Goal: Information Seeking & Learning: Learn about a topic

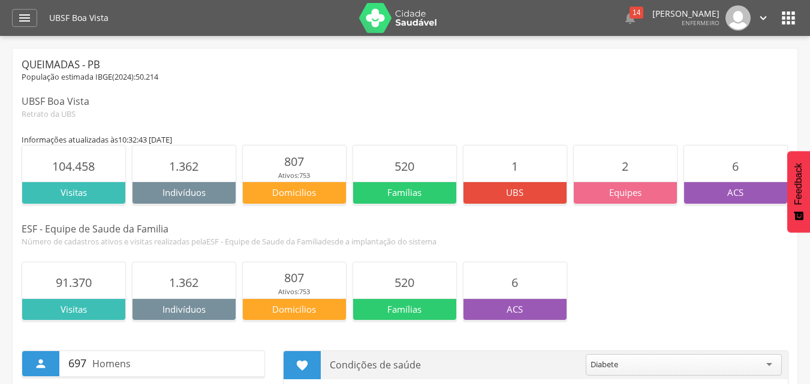
click at [762, 19] on icon "" at bounding box center [762, 17] width 13 height 13
click at [779, 15] on icon "" at bounding box center [787, 17] width 19 height 19
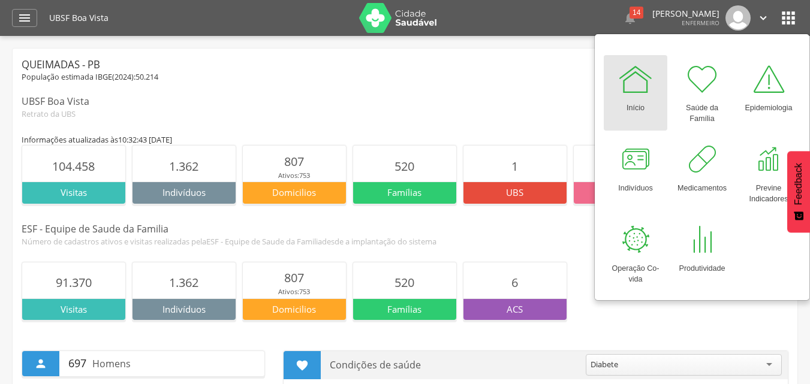
click at [546, 86] on div "Queimadas - PB População estimada IBGE( 2024 ): 50.214 UBSF Boa Vista Retrato d…" at bounding box center [405, 89] width 766 height 62
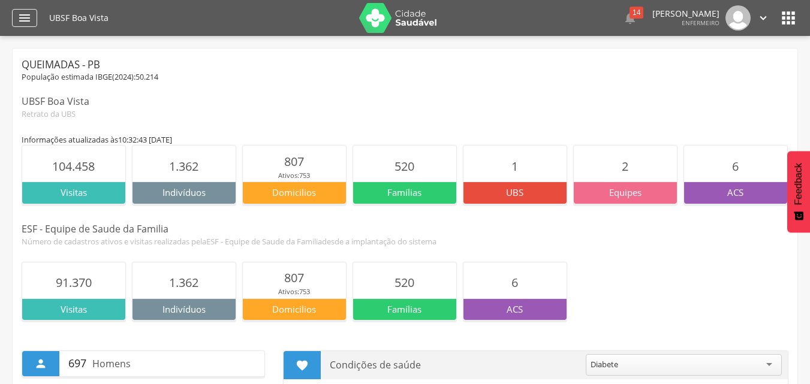
click at [33, 14] on div "" at bounding box center [24, 18] width 25 height 18
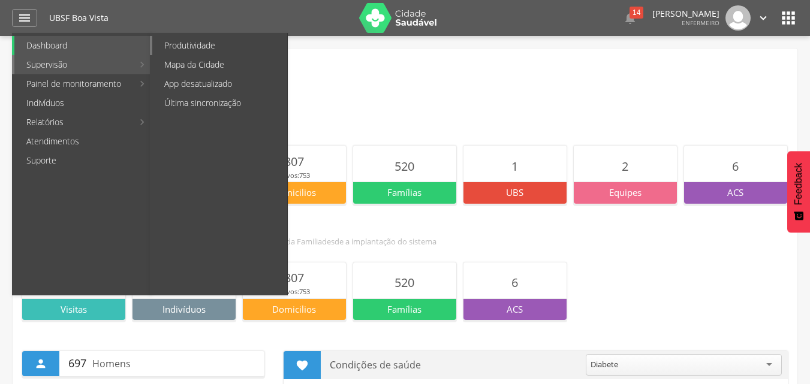
click at [172, 43] on link "Produtividade" at bounding box center [219, 45] width 135 height 19
type input "**********"
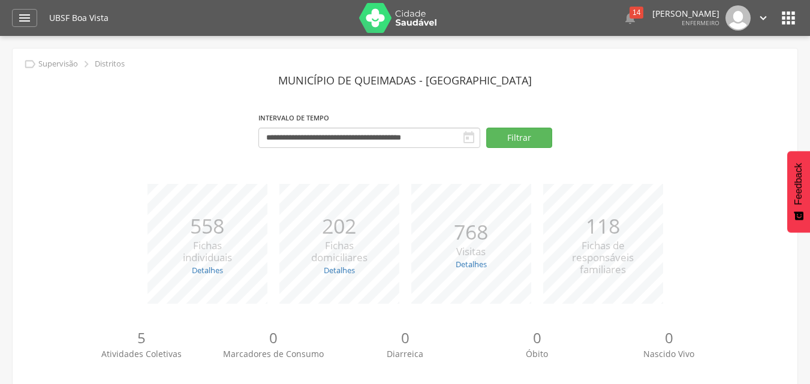
scroll to position [111, 0]
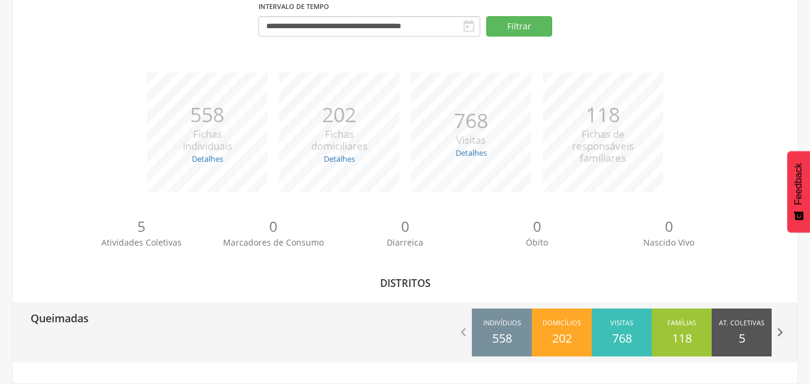
click at [775, 333] on icon "" at bounding box center [779, 332] width 17 height 17
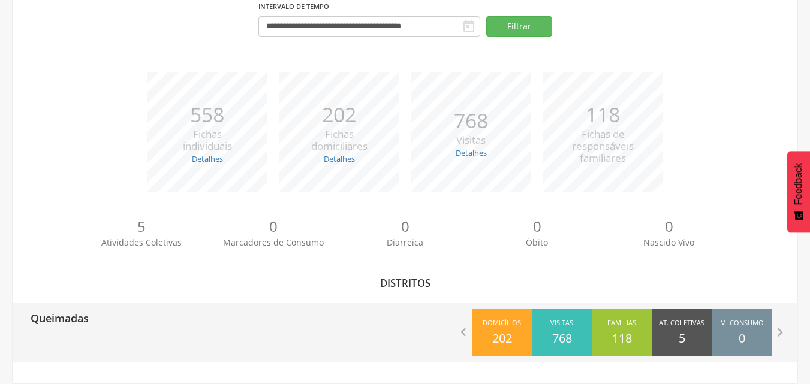
click at [746, 334] on div "M. Consumo 0" at bounding box center [741, 333] width 60 height 48
click at [687, 333] on div "At. Coletivas 5" at bounding box center [681, 333] width 60 height 48
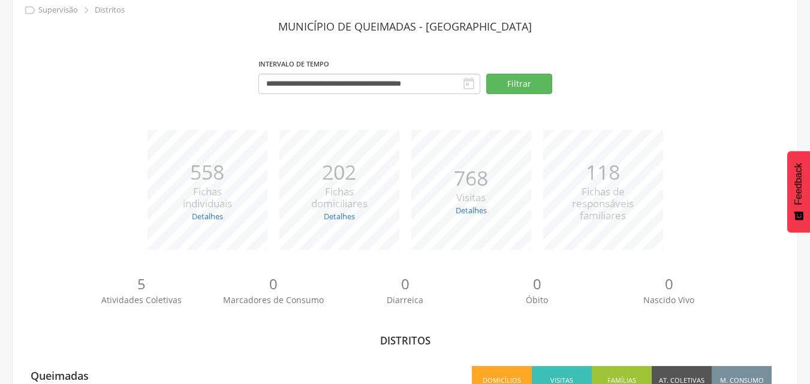
scroll to position [0, 0]
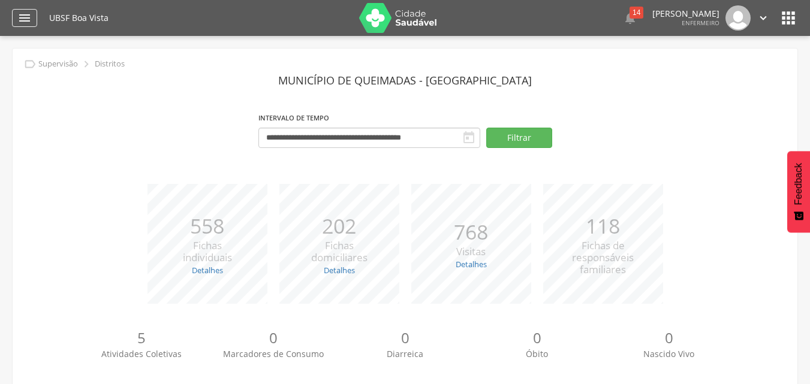
click at [26, 20] on icon "" at bounding box center [24, 18] width 14 height 14
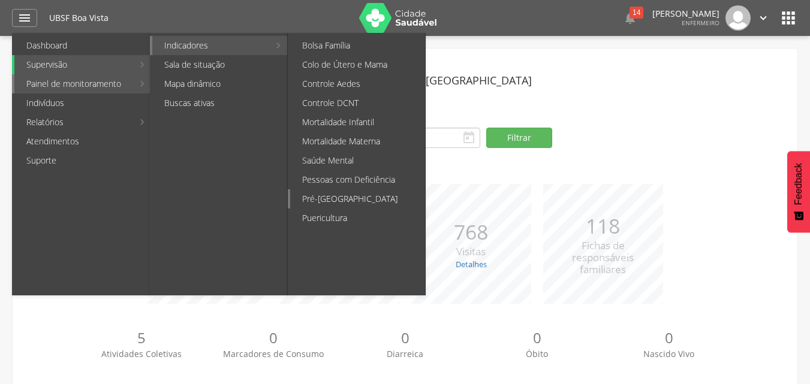
click at [329, 200] on link "Pré-[GEOGRAPHIC_DATA]" at bounding box center [357, 198] width 135 height 19
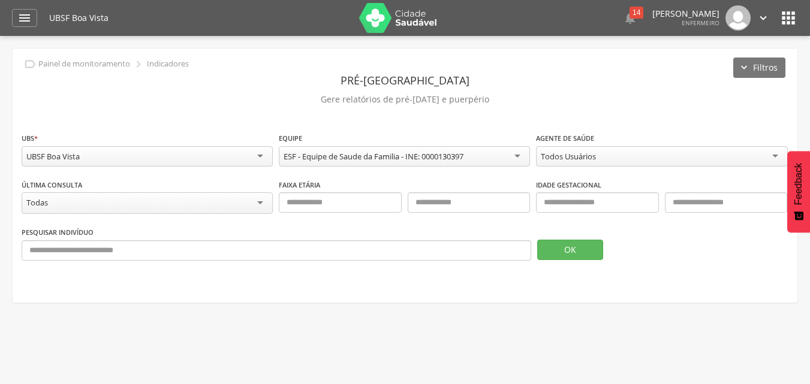
click at [256, 203] on div "Todas" at bounding box center [147, 203] width 251 height 22
click at [146, 203] on div "Todas" at bounding box center [147, 202] width 251 height 20
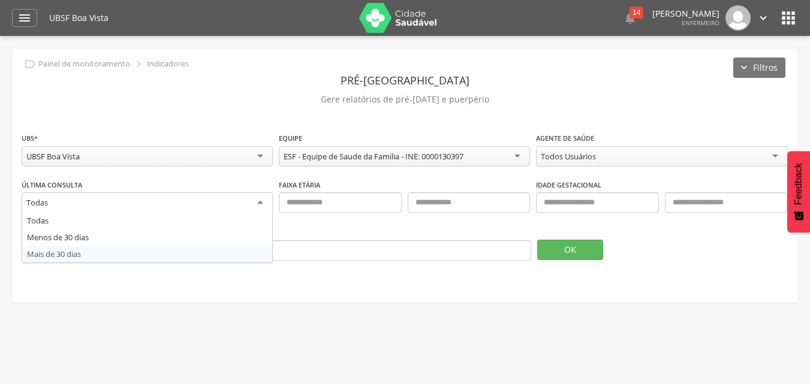
click at [232, 316] on div " Supervisão  Distritos  Ubs Coordenador: - Queimadas / PB Intervalo de Tempo…" at bounding box center [405, 228] width 810 height 384
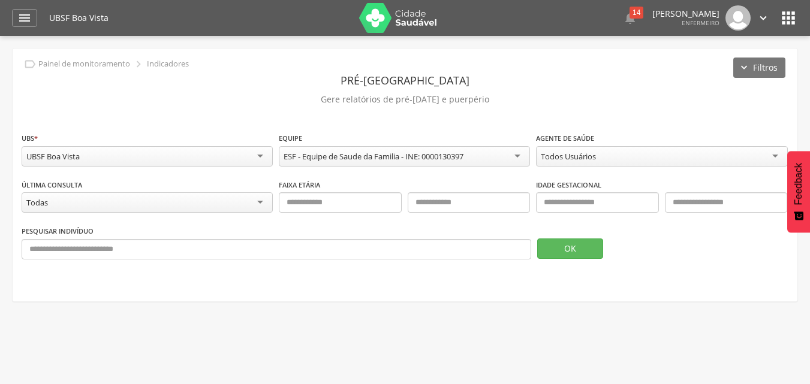
click at [156, 202] on div "Todas" at bounding box center [147, 202] width 251 height 20
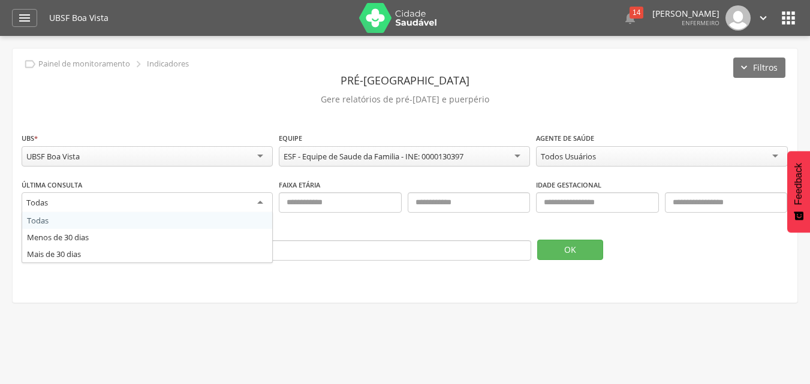
click at [132, 204] on div "Todas" at bounding box center [147, 203] width 251 height 22
click at [131, 206] on div "Todas" at bounding box center [147, 203] width 251 height 22
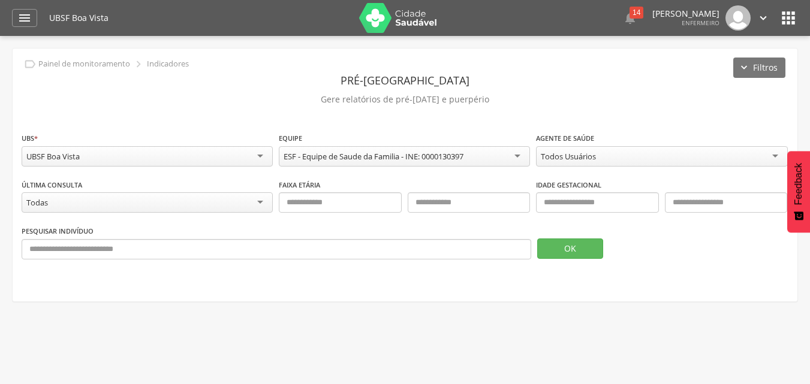
click at [140, 297] on div "**********" at bounding box center [405, 175] width 784 height 253
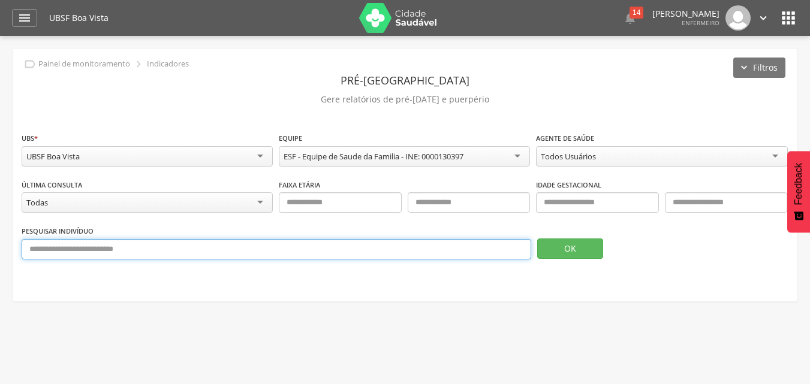
click at [145, 252] on input "text" at bounding box center [276, 249] width 509 height 20
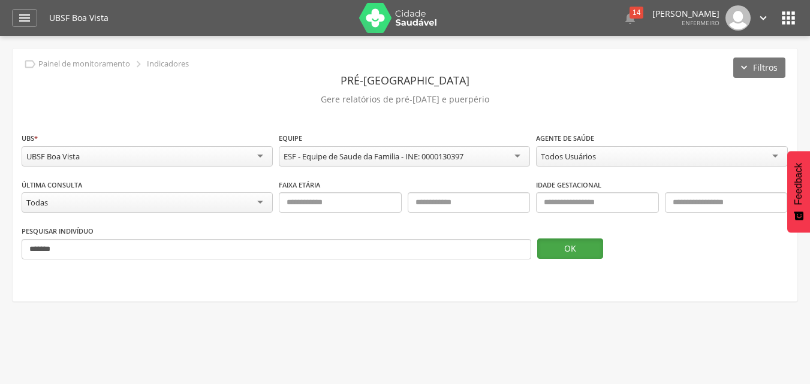
click at [561, 247] on button "OK" at bounding box center [570, 248] width 66 height 20
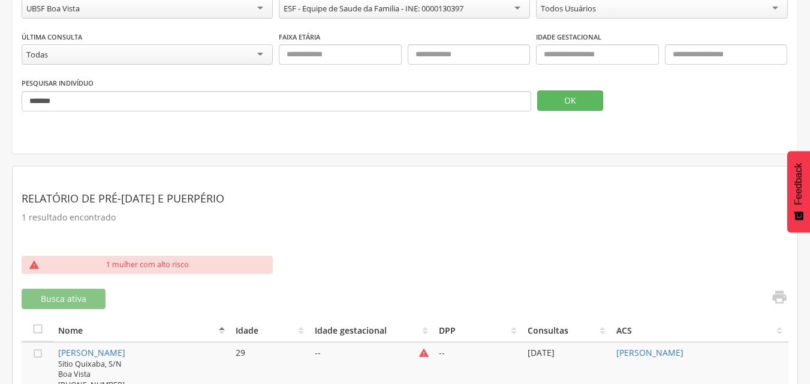
scroll to position [120, 0]
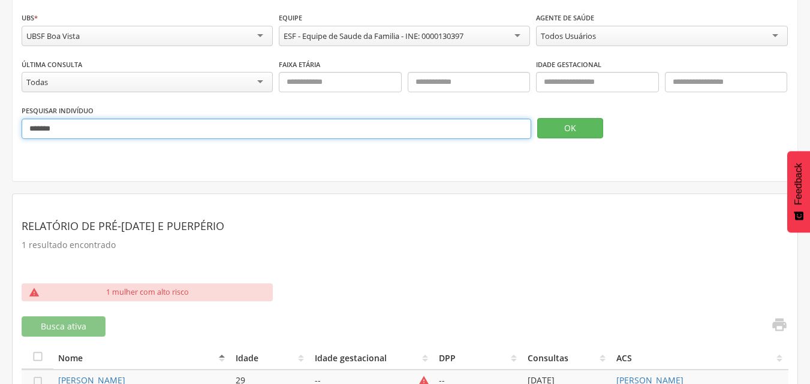
click at [83, 133] on input "*******" at bounding box center [276, 129] width 509 height 20
type input "*"
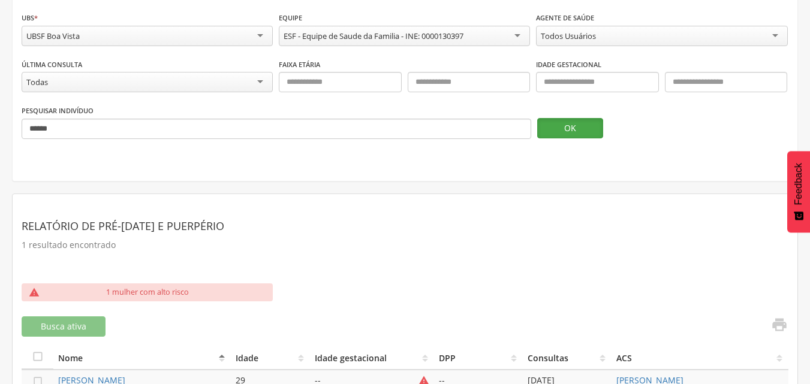
click at [578, 138] on button "OK" at bounding box center [570, 128] width 66 height 20
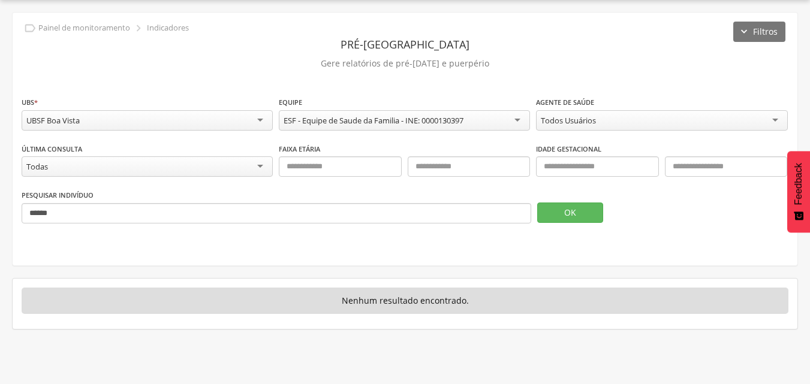
scroll to position [36, 0]
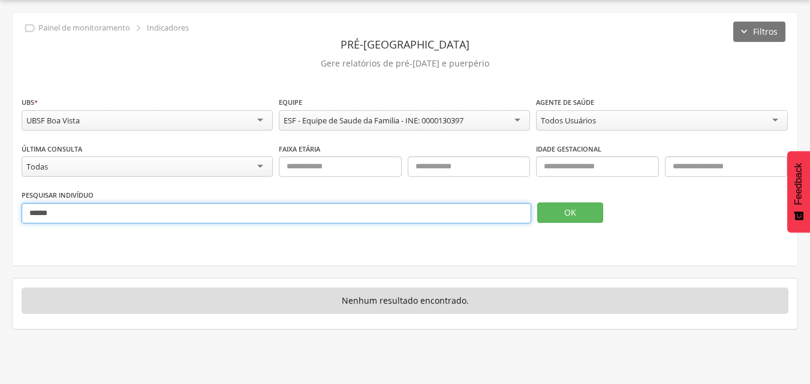
click at [62, 214] on input "******" at bounding box center [276, 213] width 509 height 20
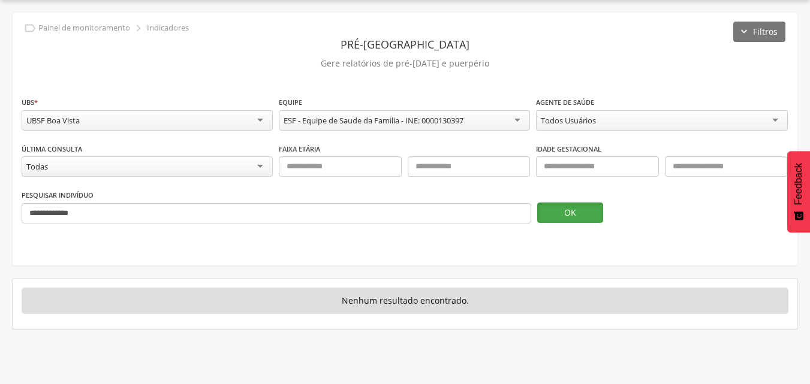
click at [569, 212] on button "OK" at bounding box center [570, 213] width 66 height 20
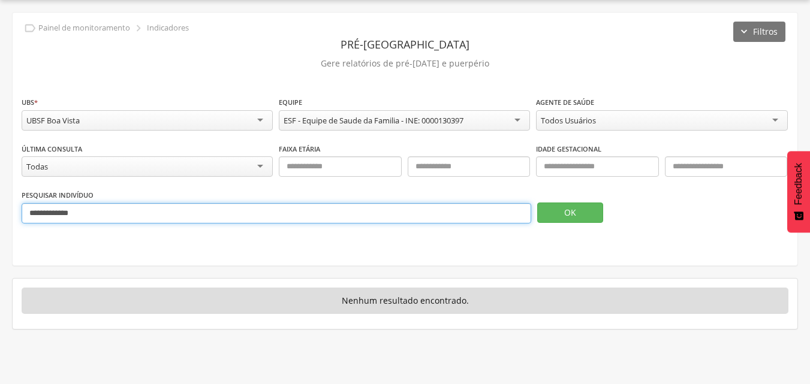
click at [83, 212] on input "**********" at bounding box center [276, 213] width 509 height 20
type input "*"
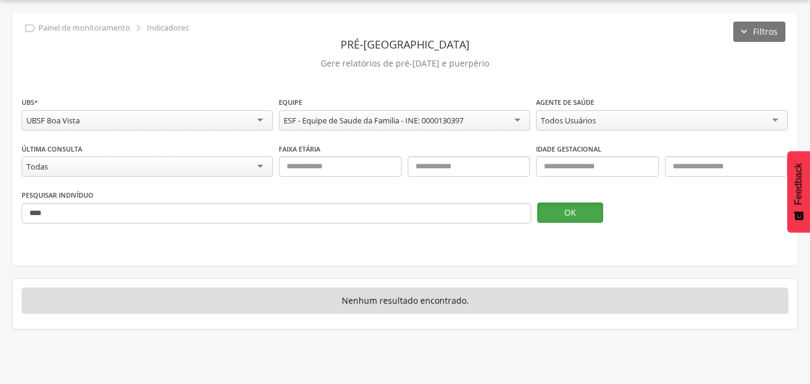
click at [575, 216] on button "OK" at bounding box center [570, 213] width 66 height 20
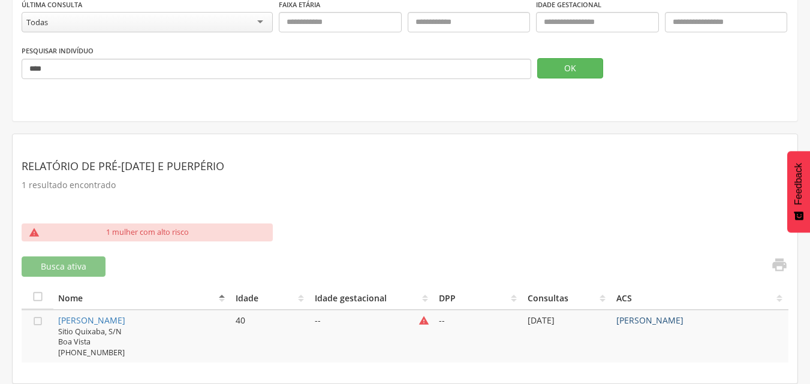
scroll to position [120, 0]
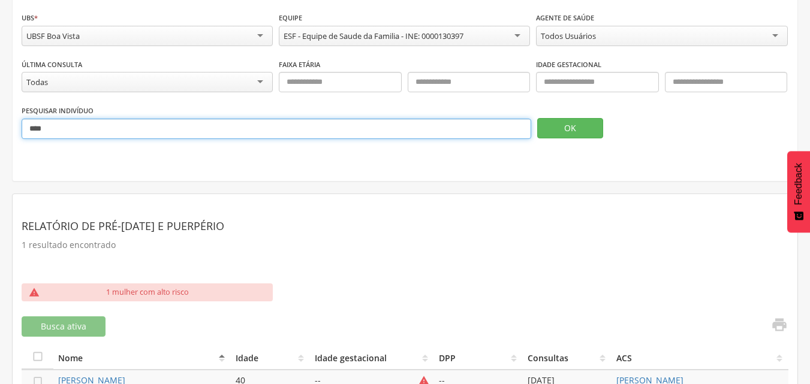
click at [56, 126] on input "****" at bounding box center [276, 129] width 509 height 20
type input "*"
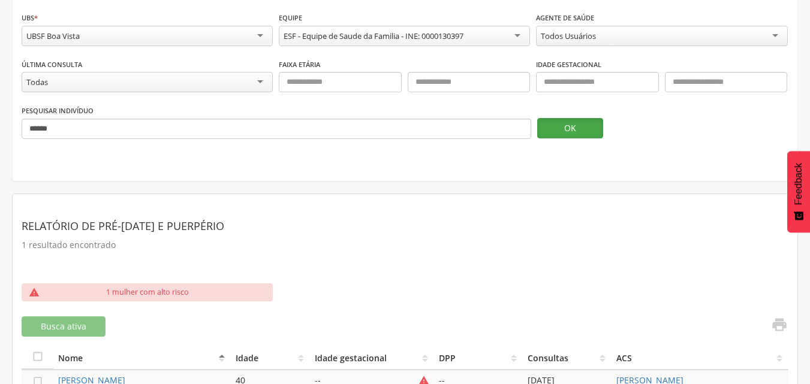
click at [570, 131] on button "OK" at bounding box center [570, 128] width 66 height 20
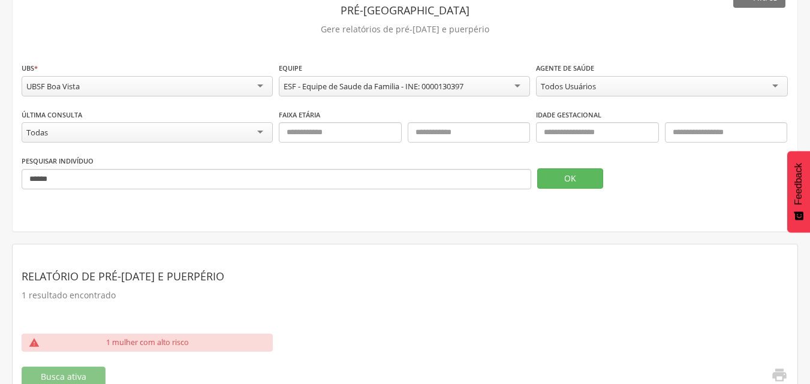
scroll to position [61, 0]
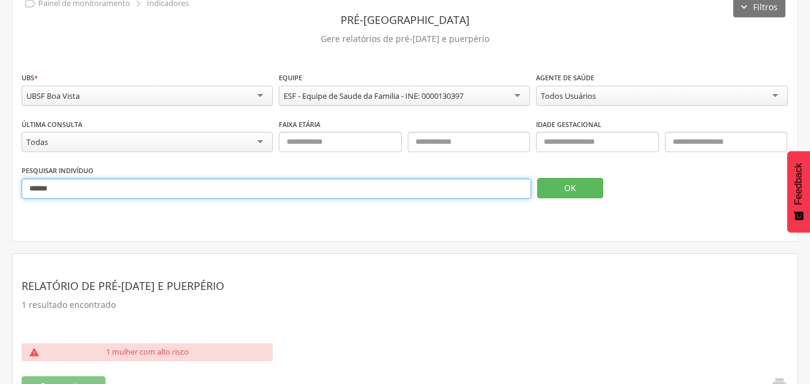
click at [57, 189] on input "******" at bounding box center [276, 189] width 509 height 20
type input "*"
type input "******"
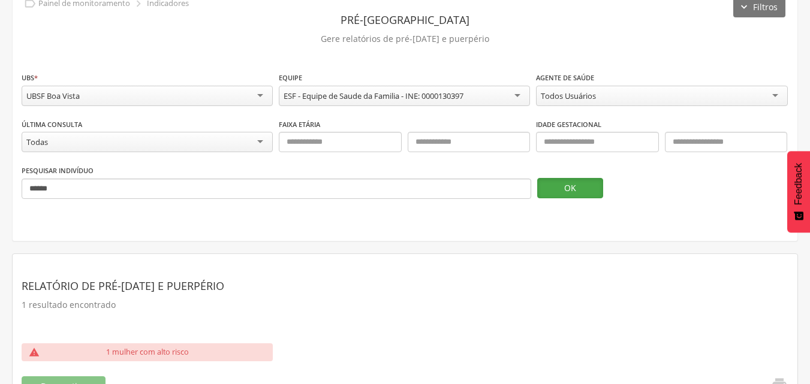
click at [578, 195] on button "OK" at bounding box center [570, 188] width 66 height 20
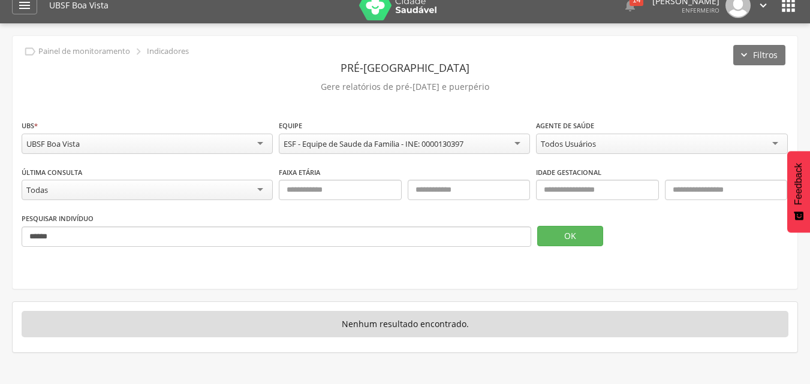
scroll to position [0, 0]
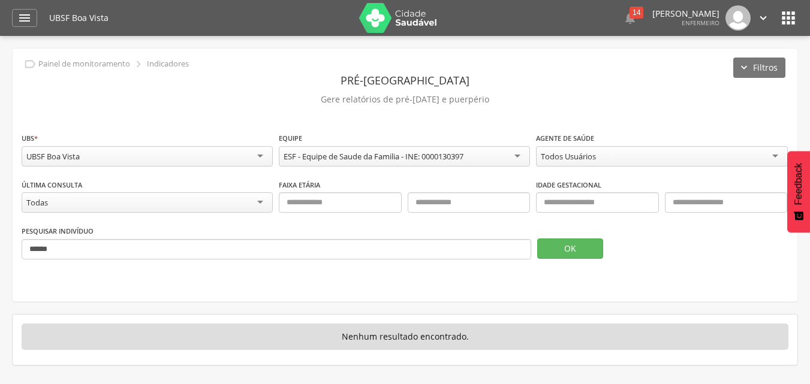
click at [596, 156] on div "Todos Usuários" at bounding box center [567, 156] width 55 height 11
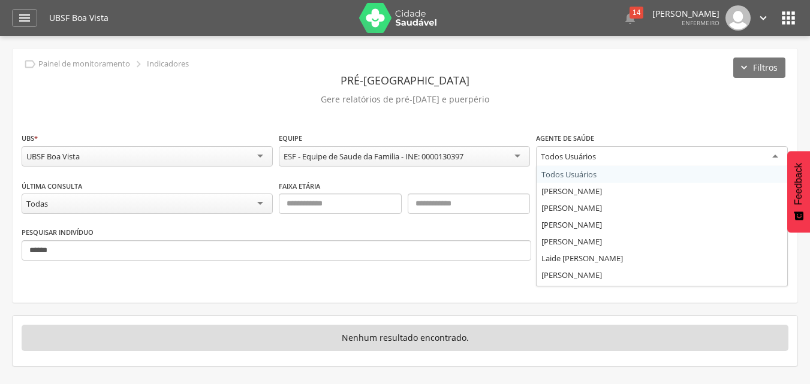
click at [692, 97] on p "Gere relatórios de pré-[DATE] e puerpério" at bounding box center [405, 99] width 766 height 17
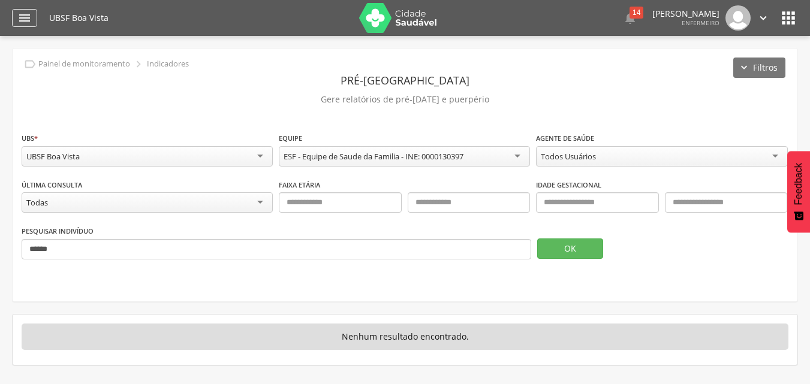
click at [26, 22] on icon "" at bounding box center [24, 18] width 14 height 14
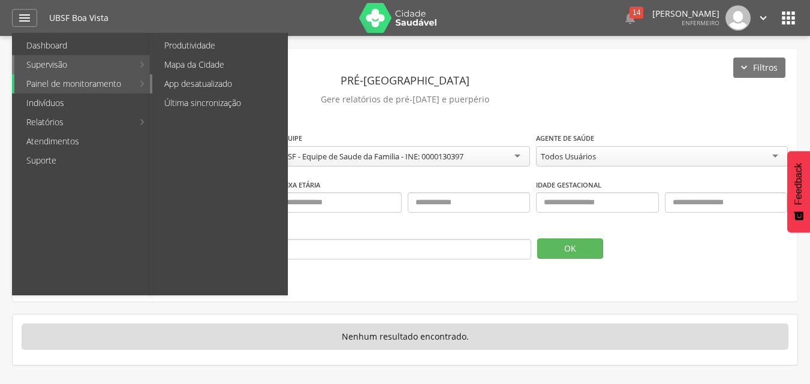
click at [218, 83] on link "App desatualizado" at bounding box center [219, 83] width 135 height 19
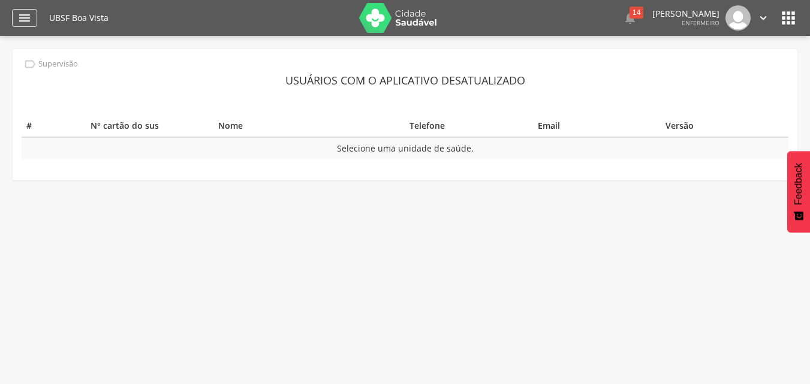
click at [37, 17] on div "" at bounding box center [24, 18] width 25 height 18
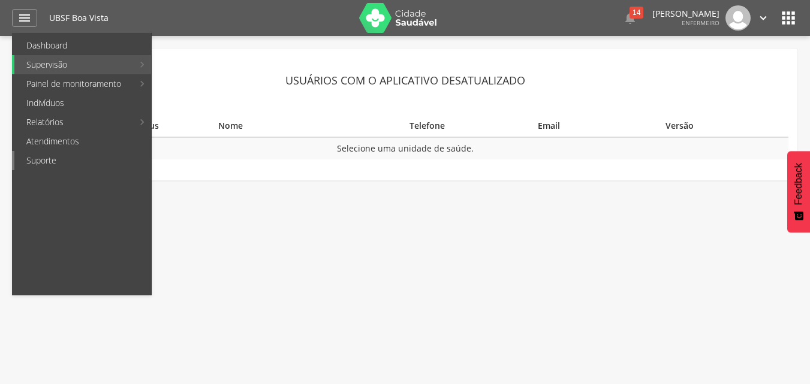
click at [34, 156] on link "Suporte" at bounding box center [82, 160] width 137 height 19
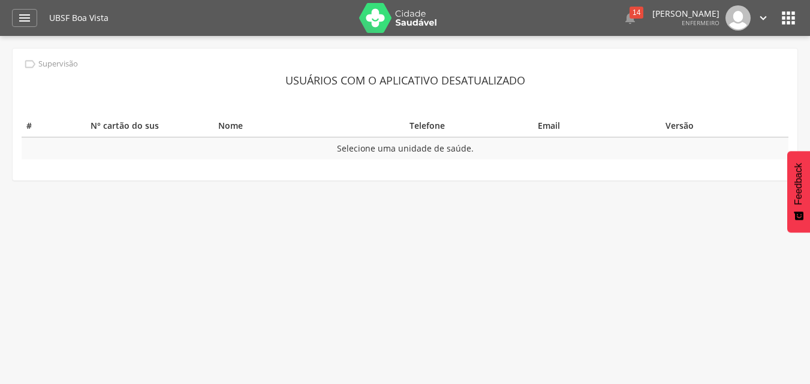
click at [403, 11] on img at bounding box center [398, 18] width 78 height 30
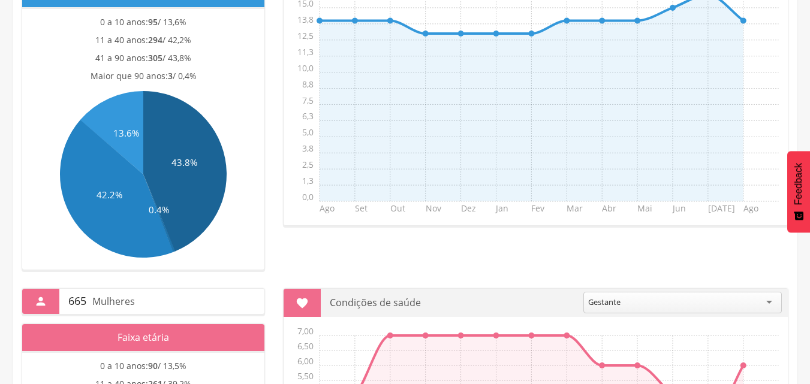
scroll to position [478, 0]
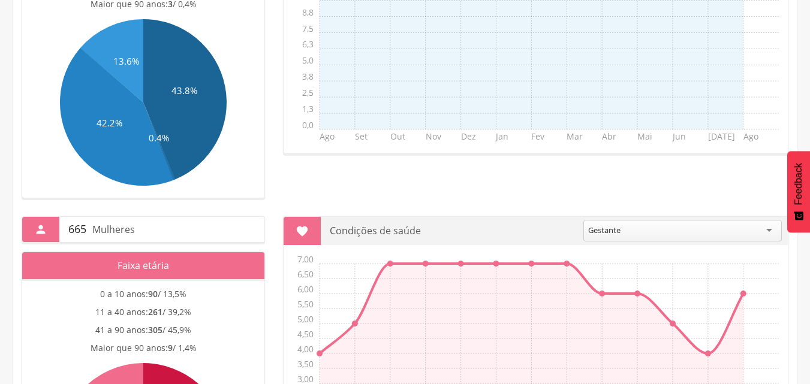
click at [765, 231] on div "Gestante" at bounding box center [682, 231] width 198 height 22
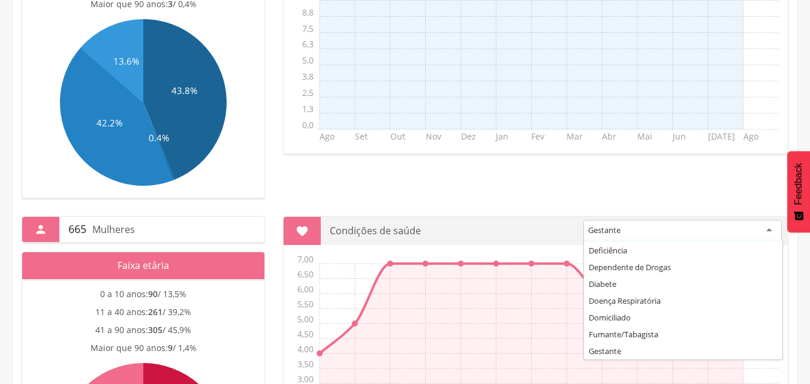
click at [626, 229] on div "Gestante" at bounding box center [682, 231] width 198 height 22
click at [611, 206] on div " 665 Mulheres Faixa etária 0 a 10 anos: 90 / 13,5% 11 a 40 anos: 261 / 39,2% 4…" at bounding box center [405, 370] width 784 height 344
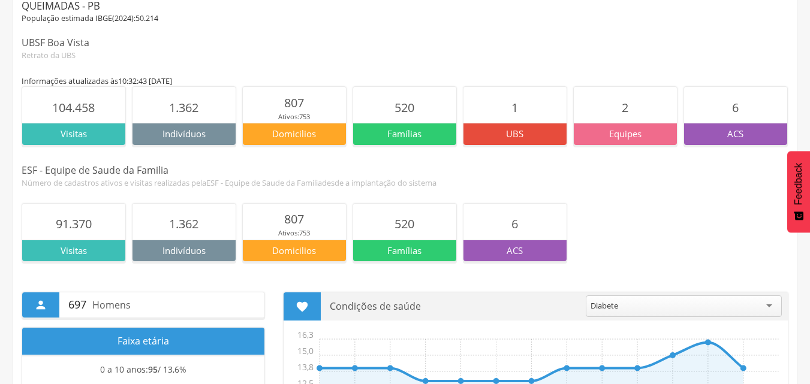
scroll to position [0, 0]
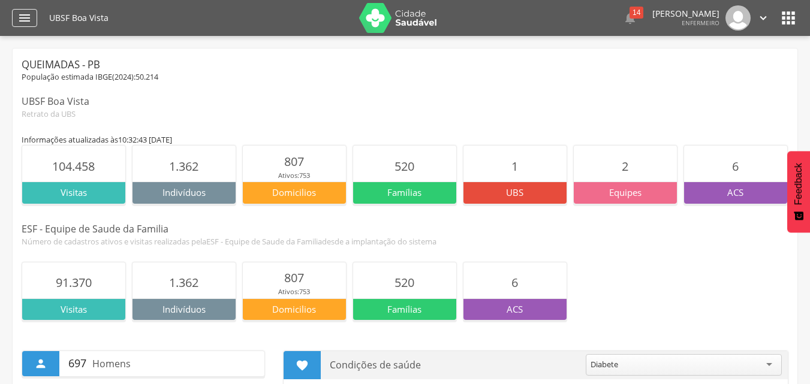
click at [30, 19] on icon "" at bounding box center [24, 18] width 14 height 14
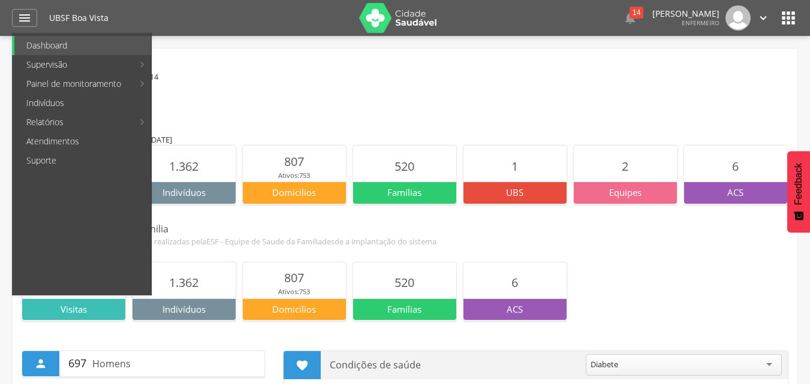
click at [59, 141] on link "Atendimentos" at bounding box center [82, 141] width 137 height 19
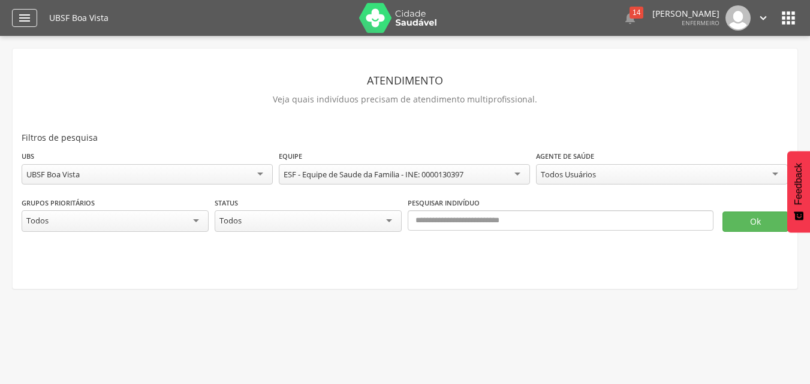
click at [27, 15] on icon "" at bounding box center [24, 18] width 14 height 14
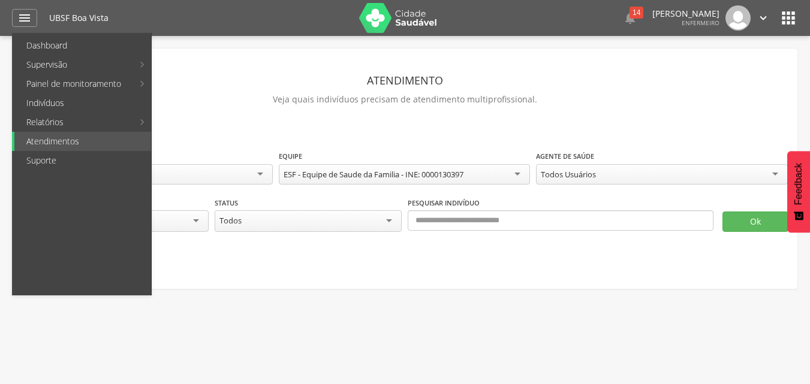
click at [182, 47] on link "Produtividade" at bounding box center [219, 45] width 135 height 19
type input "**********"
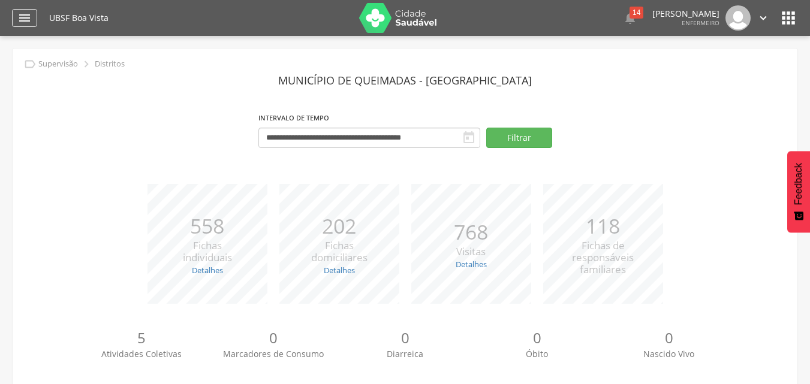
click at [19, 20] on icon "" at bounding box center [24, 18] width 14 height 14
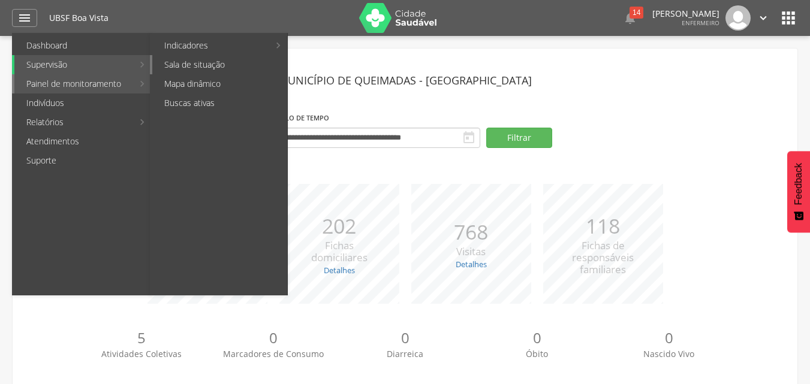
click at [183, 65] on link "Sala de situação" at bounding box center [219, 64] width 135 height 19
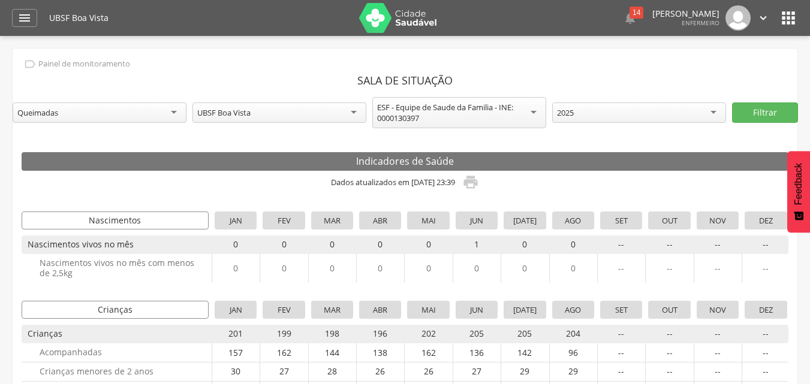
click at [759, 17] on icon "" at bounding box center [762, 17] width 13 height 13
click at [699, 74] on link "Sair" at bounding box center [721, 69] width 95 height 15
